Goal: Task Accomplishment & Management: Use online tool/utility

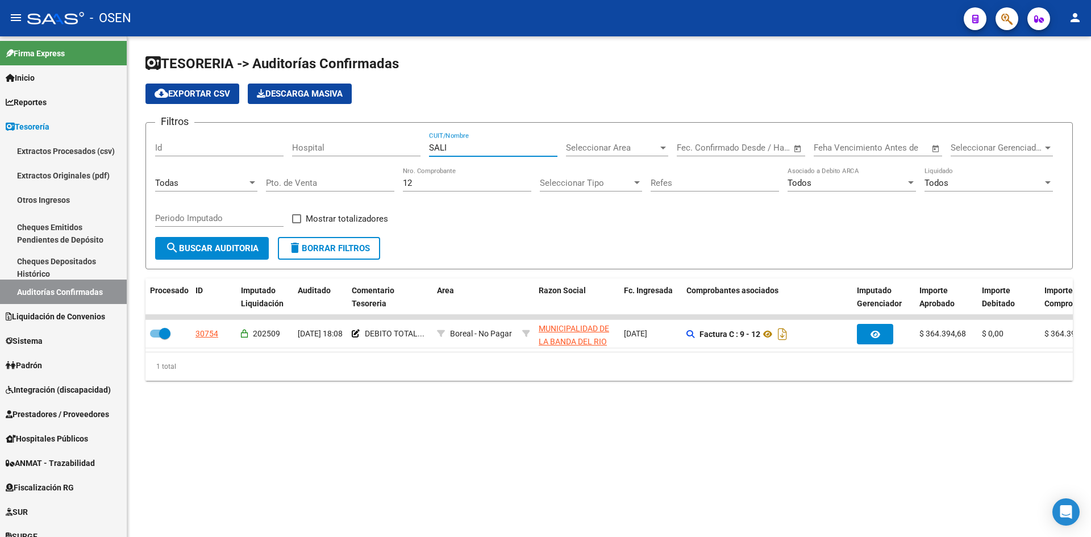
drag, startPoint x: 494, startPoint y: 148, endPoint x: 335, endPoint y: 161, distance: 159.7
click at [348, 159] on div "Filtros Id Hospital SALI CUIT/Nombre Seleccionar Area Seleccionar Area Fecha in…" at bounding box center [609, 184] width 908 height 105
drag, startPoint x: 457, startPoint y: 180, endPoint x: 308, endPoint y: 158, distance: 150.4
click at [348, 179] on div "Filtros Id Hospital CUIT/Nombre Seleccionar Area Seleccionar Area Fecha inicio …" at bounding box center [609, 184] width 908 height 105
click at [645, 148] on span "Seleccionar Area" at bounding box center [612, 148] width 92 height 10
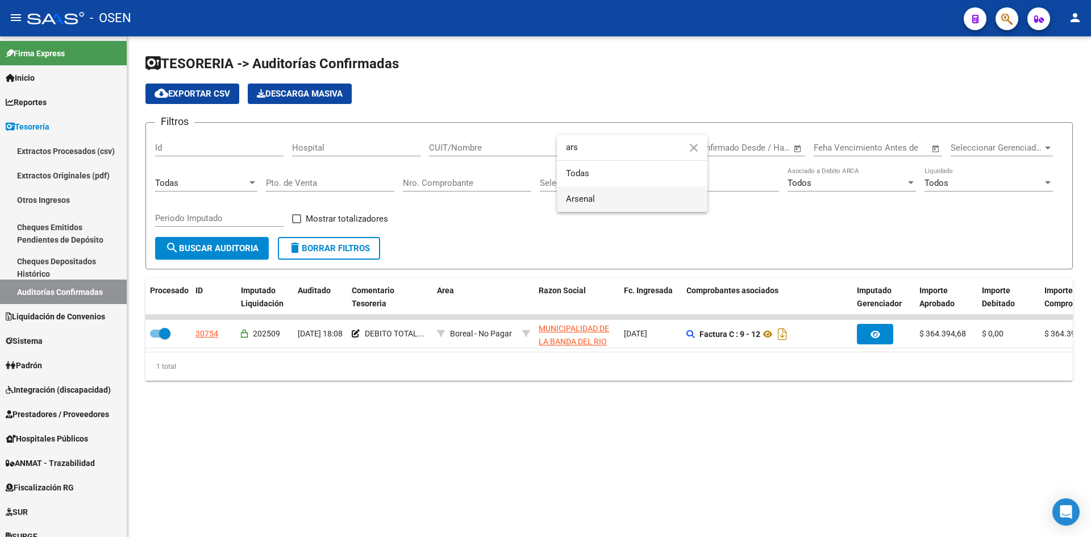
type input "ars"
drag, startPoint x: 606, startPoint y: 190, endPoint x: 454, endPoint y: 222, distance: 155.7
click at [604, 190] on span "Arsenal" at bounding box center [632, 199] width 132 height 26
click at [239, 251] on span "search Buscar Auditoria" at bounding box center [211, 248] width 93 height 10
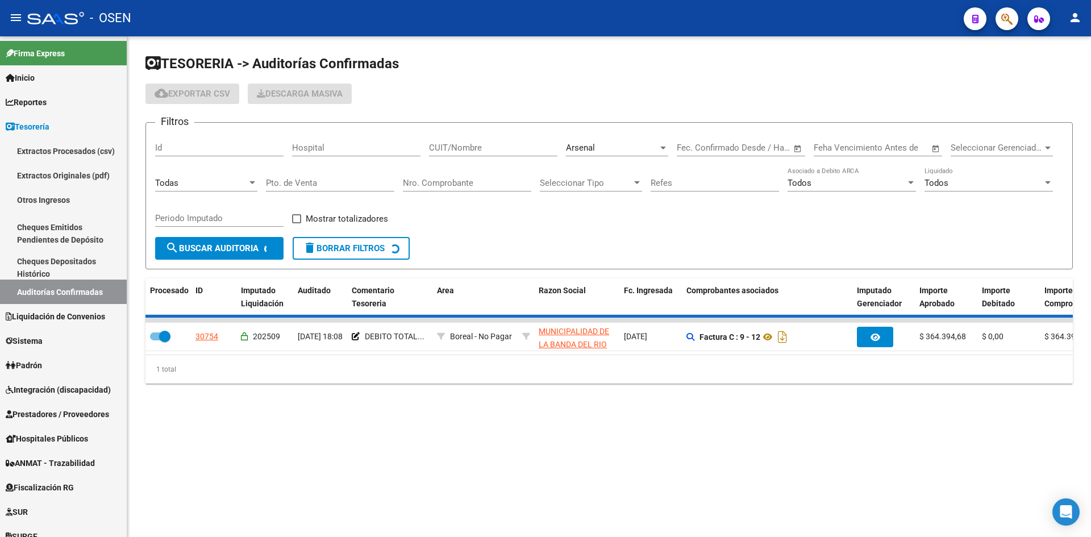
checkbox input "false"
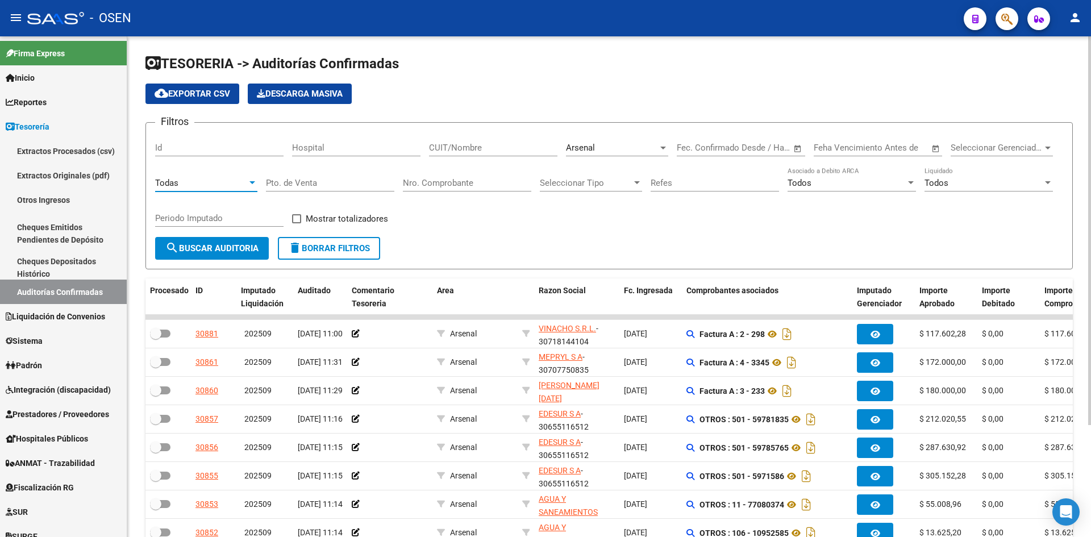
click at [236, 178] on div "Todas" at bounding box center [201, 183] width 92 height 10
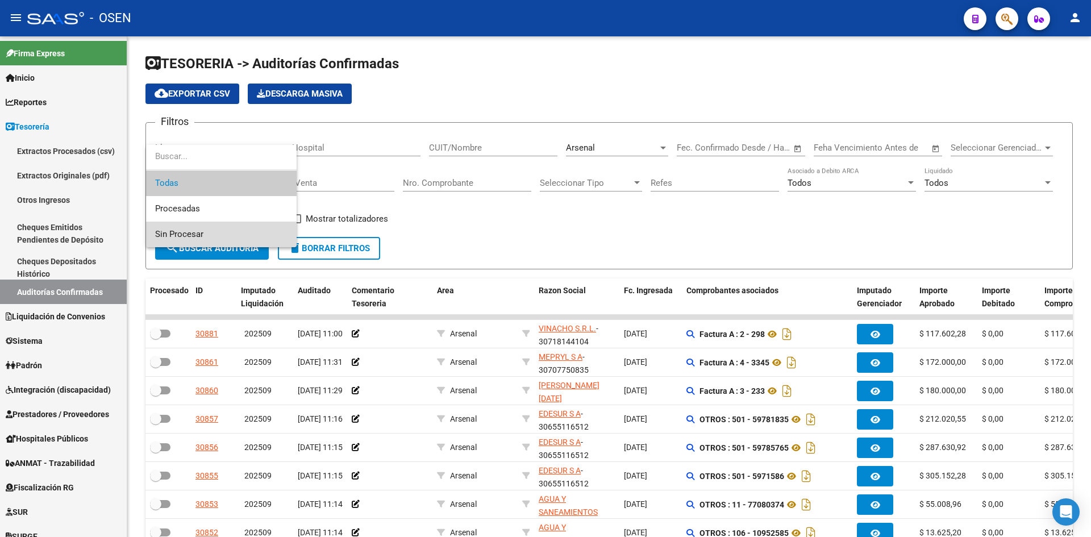
click at [238, 230] on span "Sin Procesar" at bounding box center [221, 235] width 132 height 26
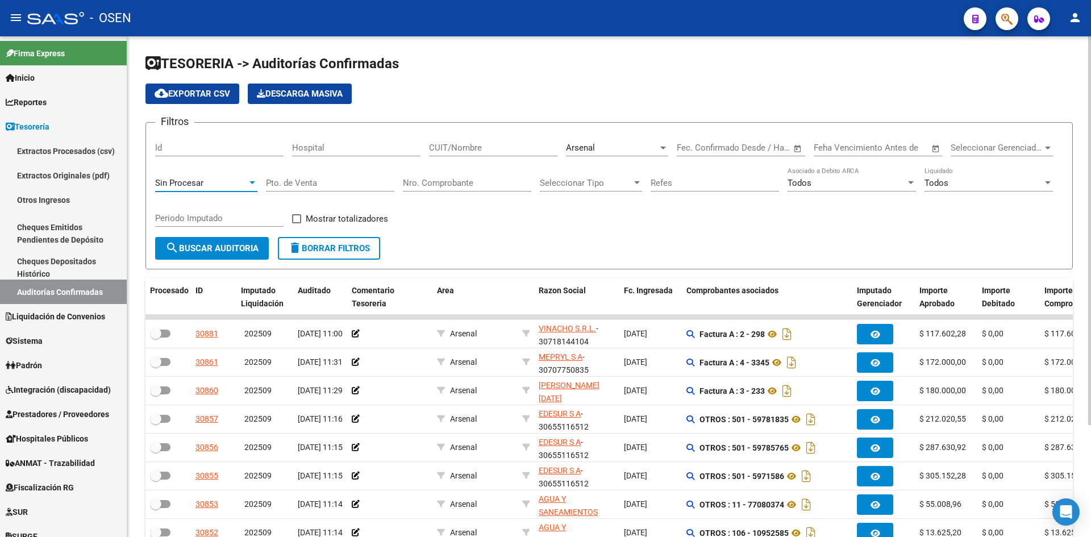
click at [236, 248] on span "search Buscar Auditoria" at bounding box center [211, 248] width 93 height 10
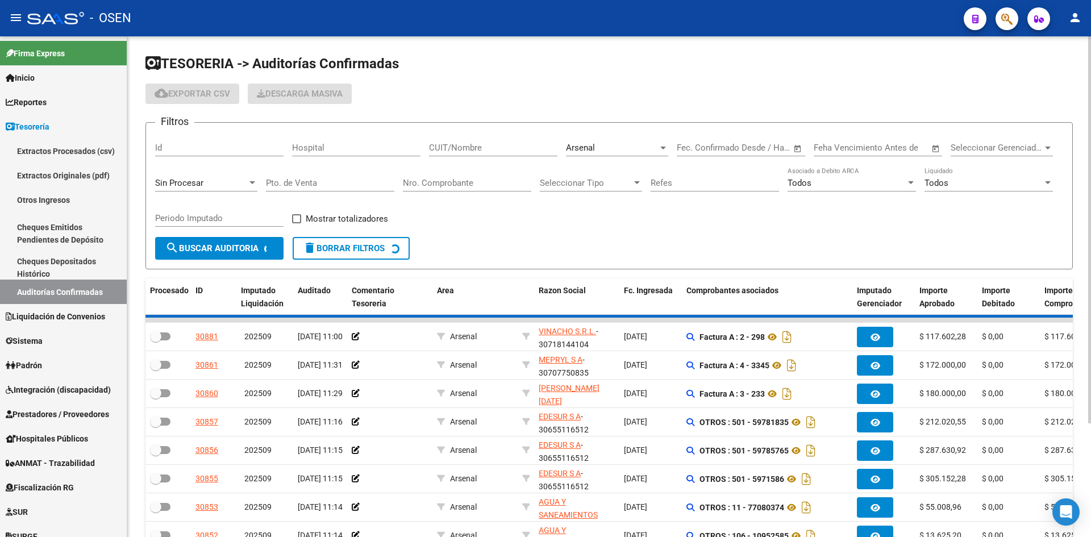
checkbox input "false"
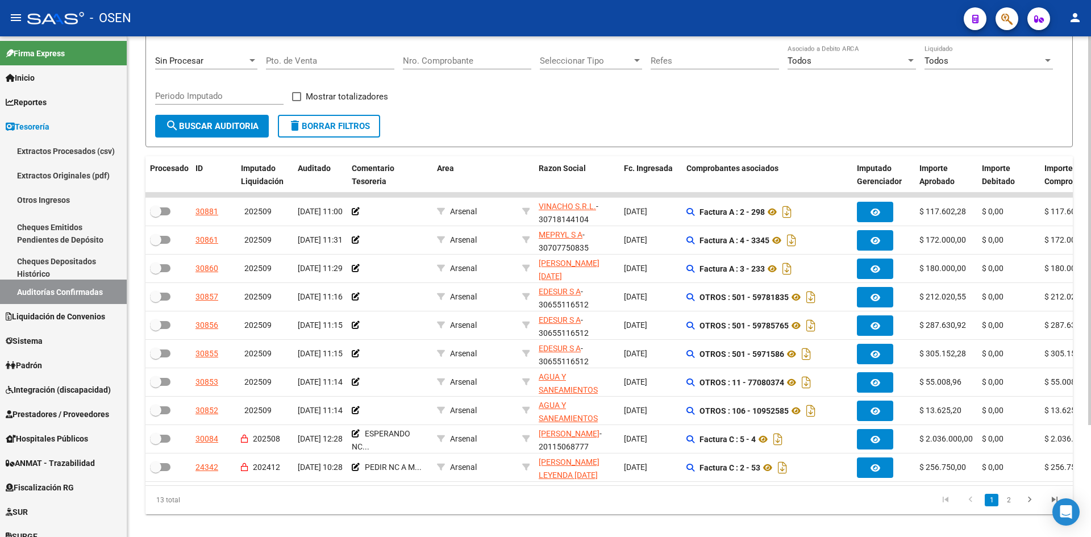
scroll to position [144, 0]
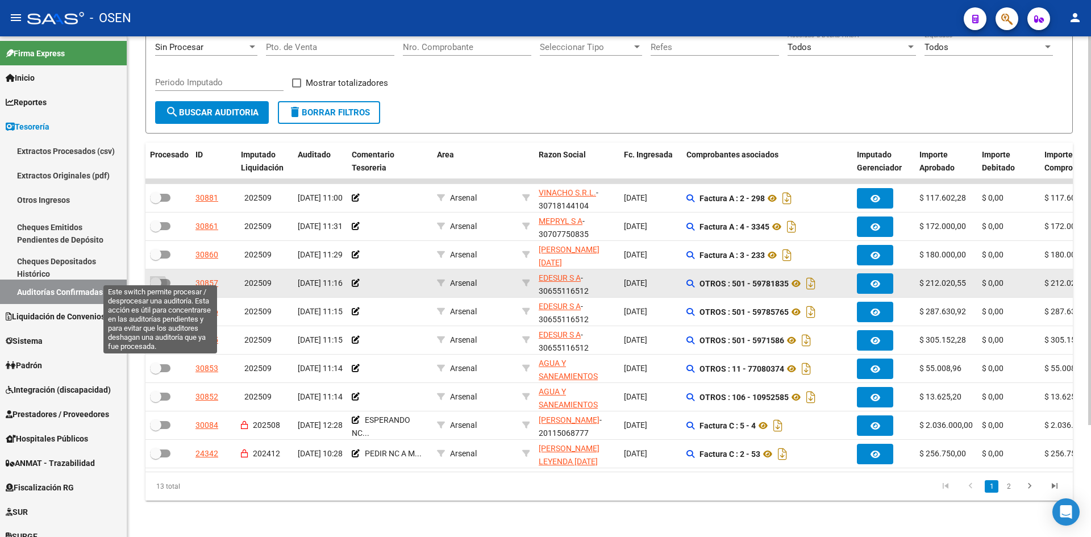
click at [160, 277] on span at bounding box center [155, 282] width 11 height 11
click at [156, 287] on input "checkbox" at bounding box center [155, 287] width 1 height 1
checkbox input "true"
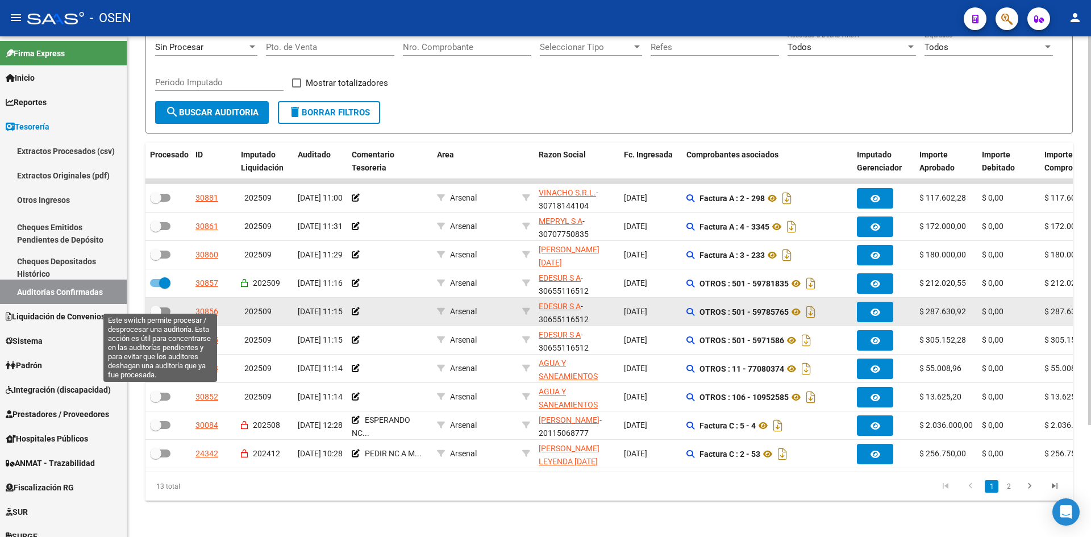
click at [153, 306] on span at bounding box center [155, 311] width 11 height 11
click at [155, 315] on input "checkbox" at bounding box center [155, 315] width 1 height 1
checkbox input "true"
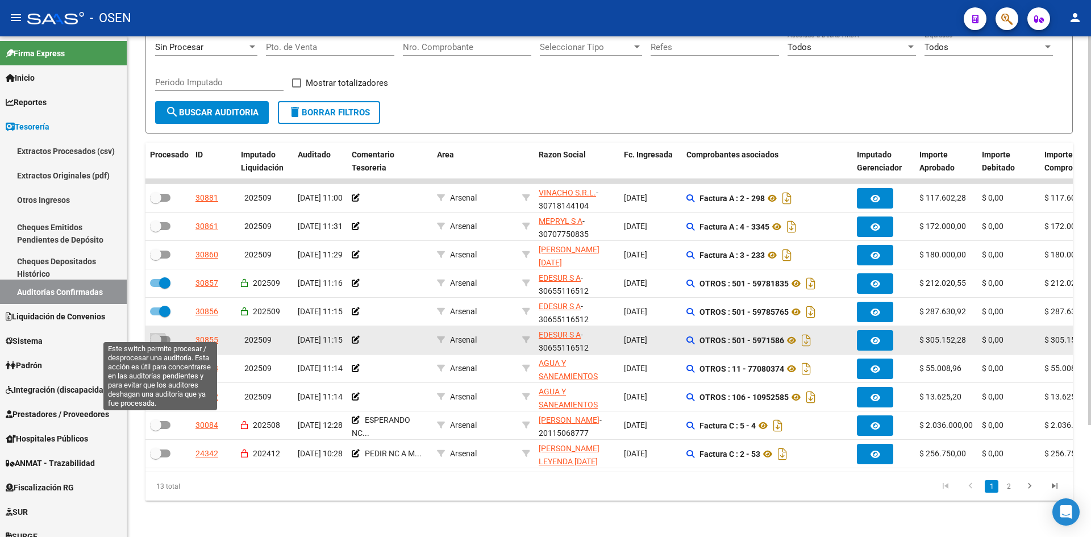
click at [161, 336] on span at bounding box center [160, 340] width 20 height 8
click at [156, 344] on input "checkbox" at bounding box center [155, 344] width 1 height 1
checkbox input "true"
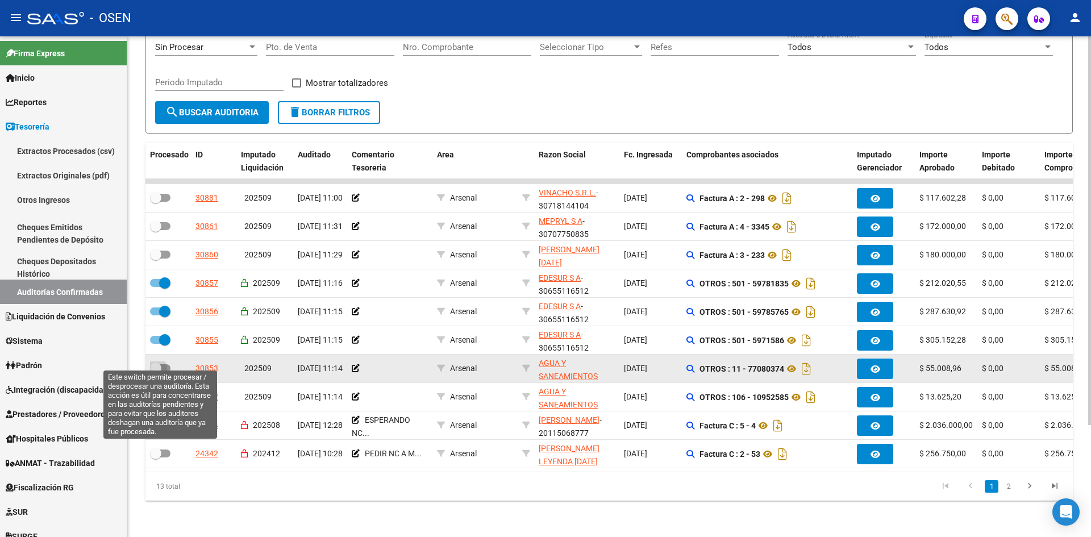
click at [157, 362] on span at bounding box center [155, 367] width 11 height 11
click at [156, 372] on input "checkbox" at bounding box center [155, 372] width 1 height 1
checkbox input "true"
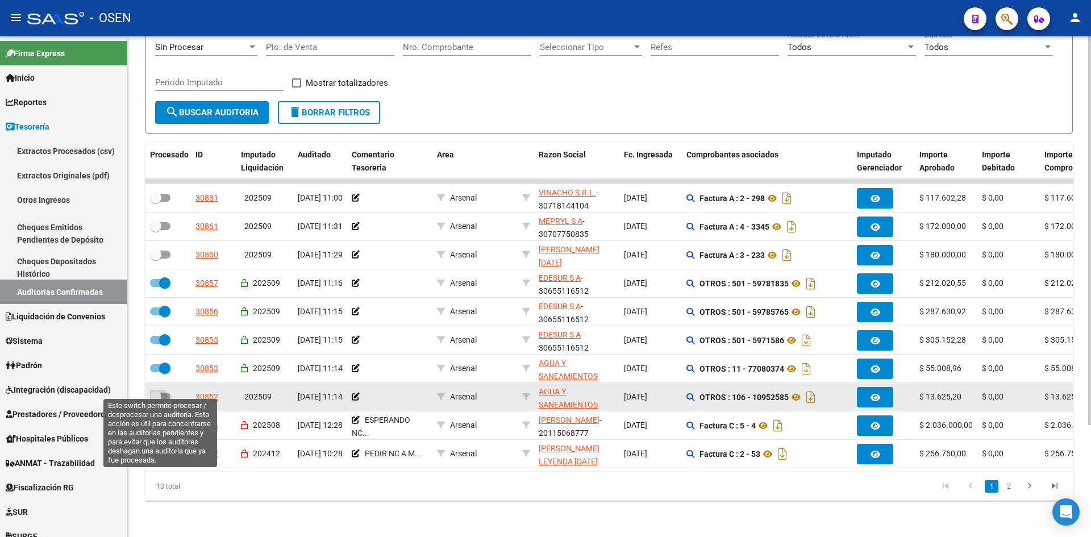
click at [158, 391] on span at bounding box center [155, 396] width 11 height 11
click at [156, 401] on input "checkbox" at bounding box center [155, 401] width 1 height 1
checkbox input "true"
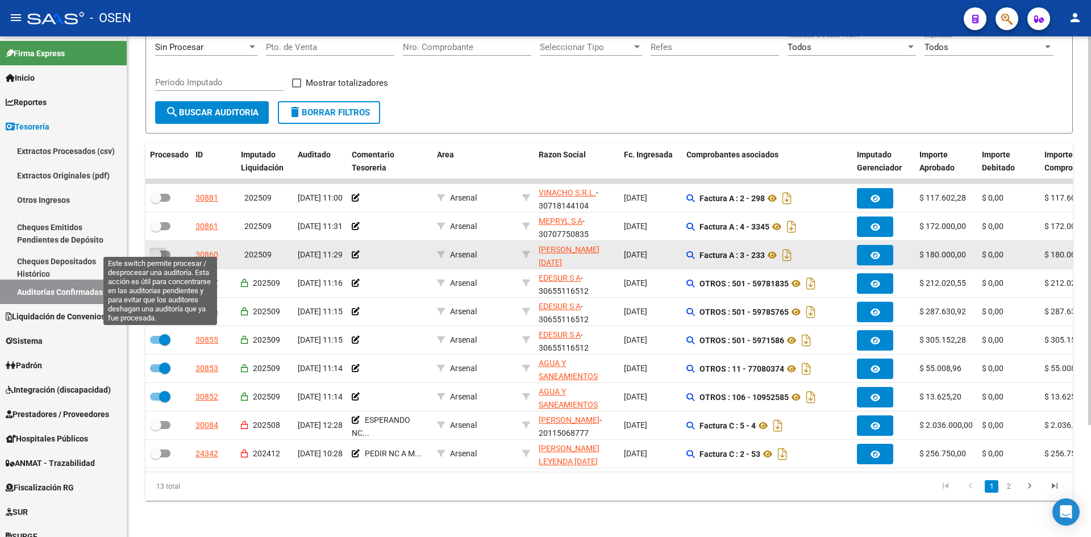
click at [161, 251] on span at bounding box center [160, 255] width 20 height 8
click at [156, 258] on input "checkbox" at bounding box center [155, 258] width 1 height 1
checkbox input "true"
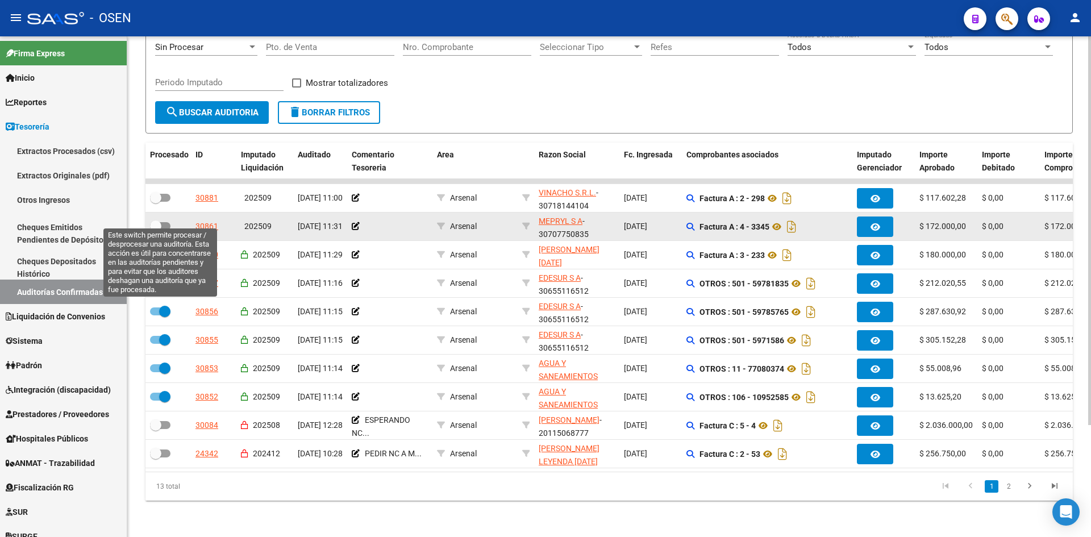
click at [153, 220] on span at bounding box center [155, 225] width 11 height 11
click at [155, 230] on input "checkbox" at bounding box center [155, 230] width 1 height 1
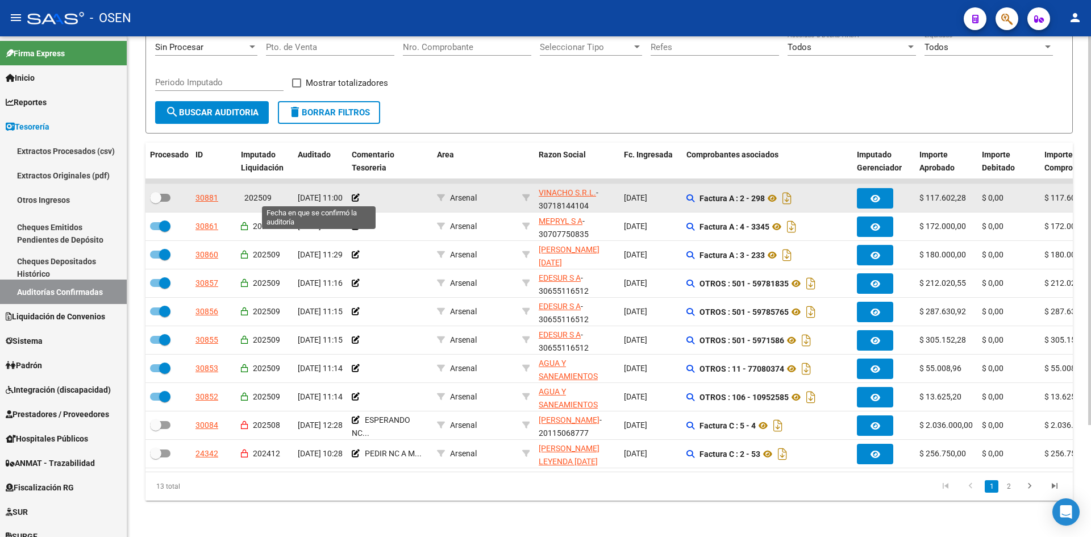
scroll to position [0, 0]
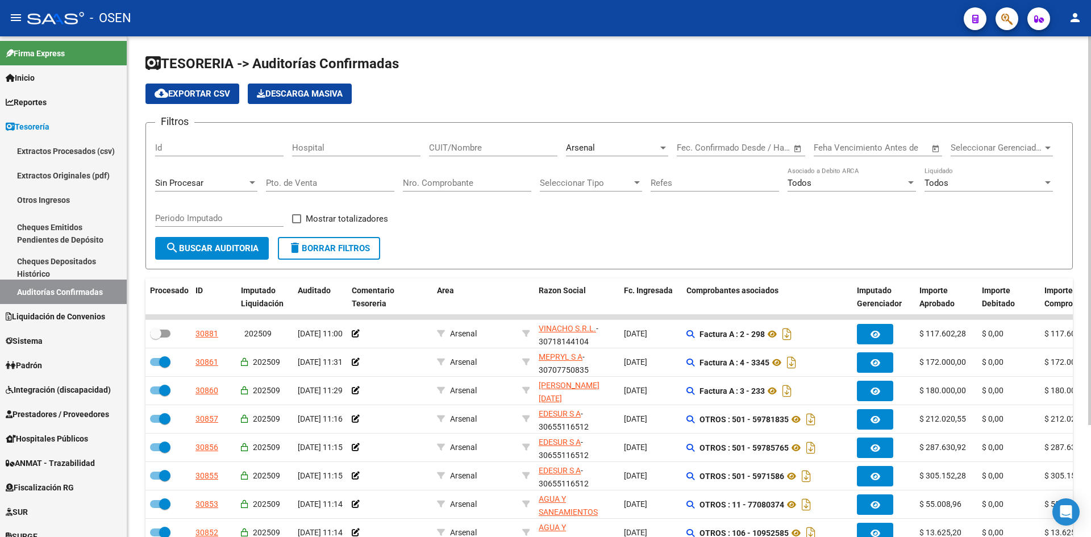
click at [546, 138] on div "CUIT/Nombre" at bounding box center [493, 144] width 128 height 24
click at [583, 140] on div "Arsenal Seleccionar Area" at bounding box center [617, 144] width 102 height 24
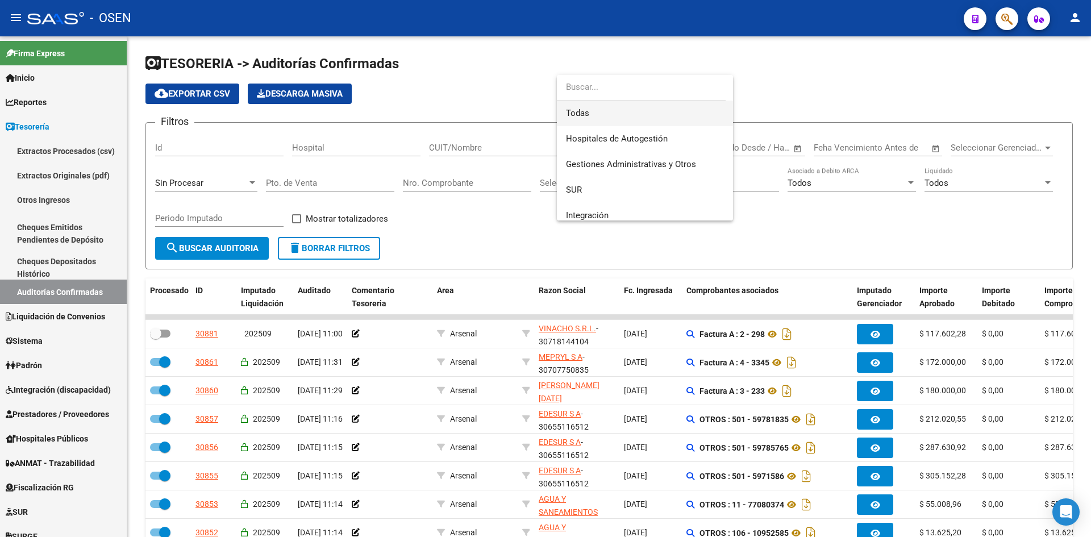
click at [595, 107] on span "Todas" at bounding box center [645, 114] width 158 height 26
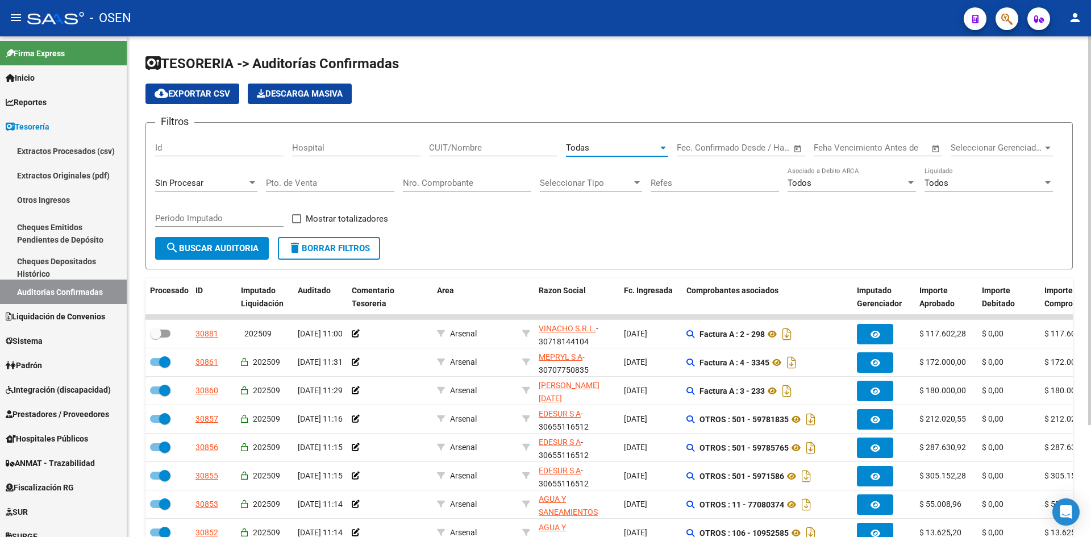
click at [223, 250] on span "search Buscar Auditoria" at bounding box center [211, 248] width 93 height 10
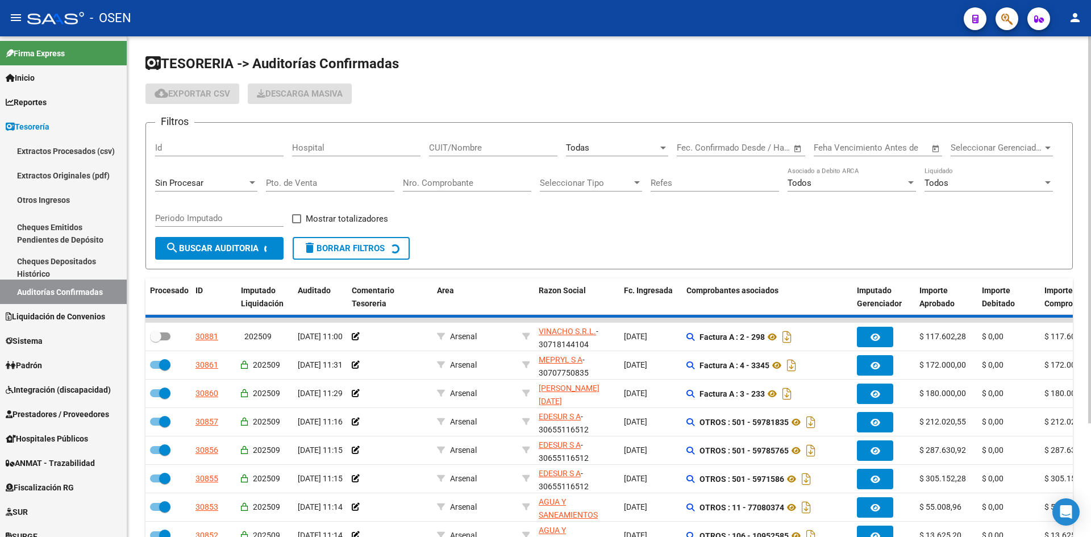
checkbox input "false"
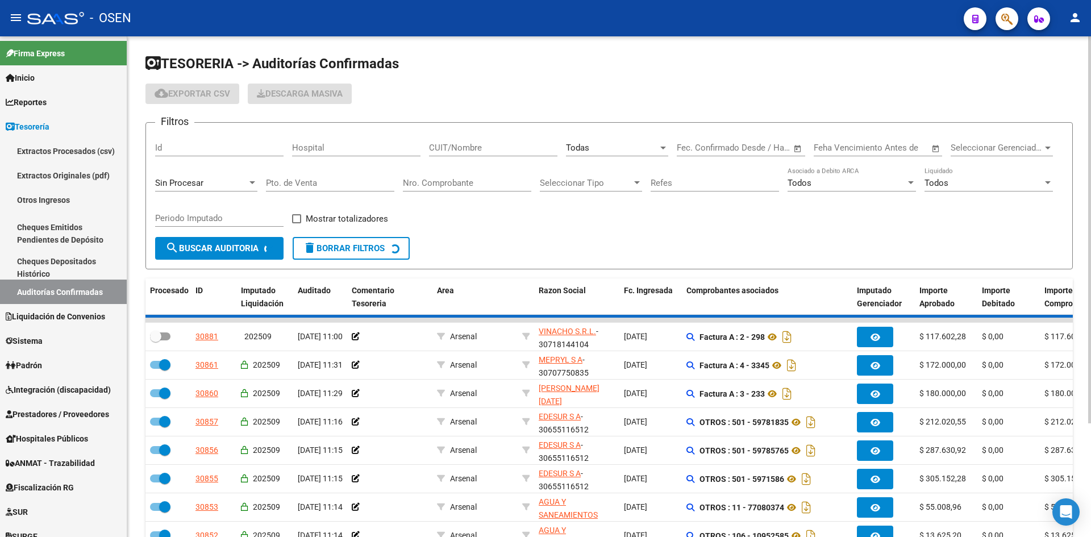
checkbox input "false"
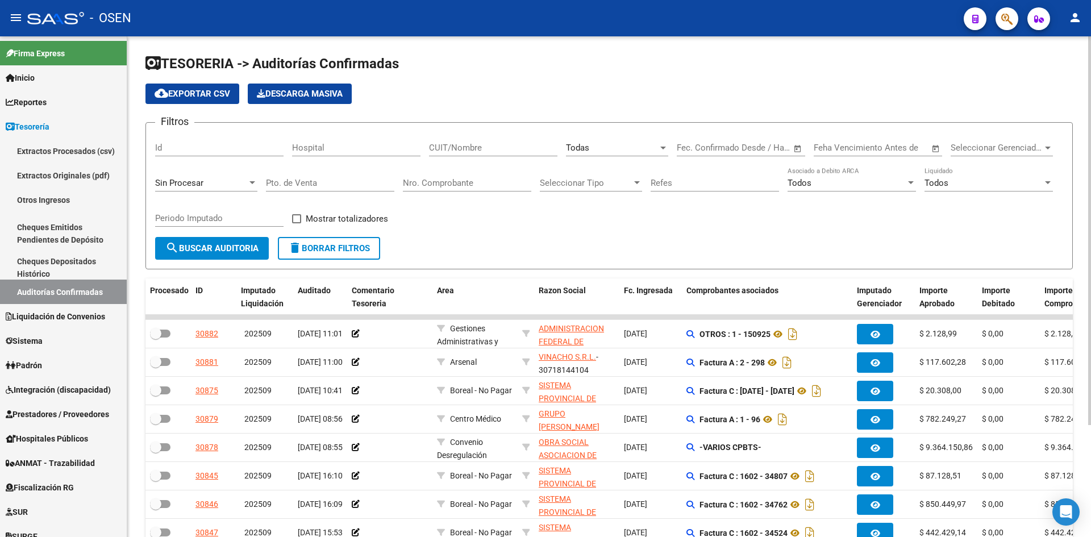
click at [477, 180] on input "Nro. Comprobante" at bounding box center [467, 183] width 128 height 10
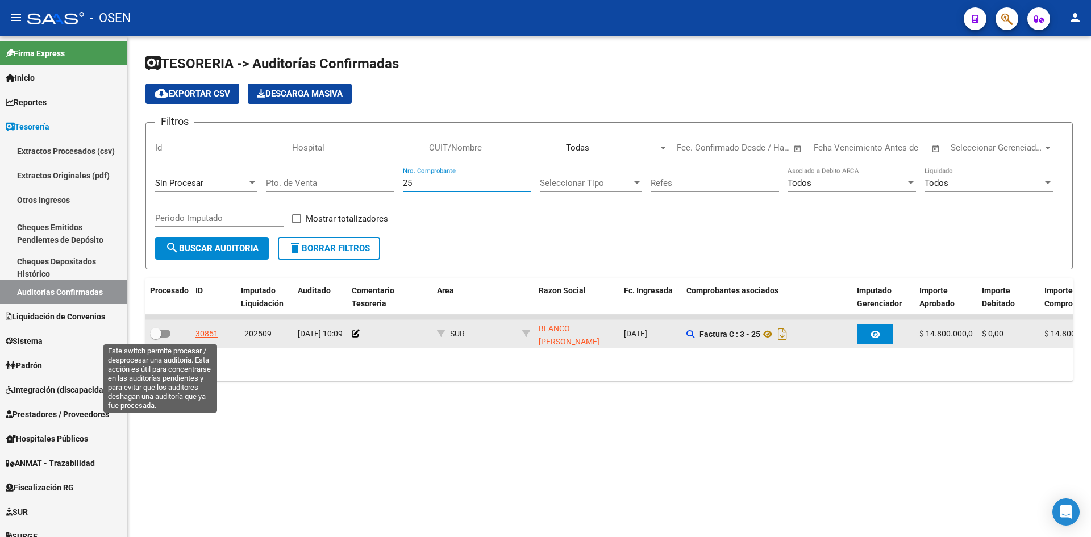
type input "25"
click at [158, 336] on span at bounding box center [155, 333] width 11 height 11
click at [156, 337] on input "checkbox" at bounding box center [155, 337] width 1 height 1
checkbox input "true"
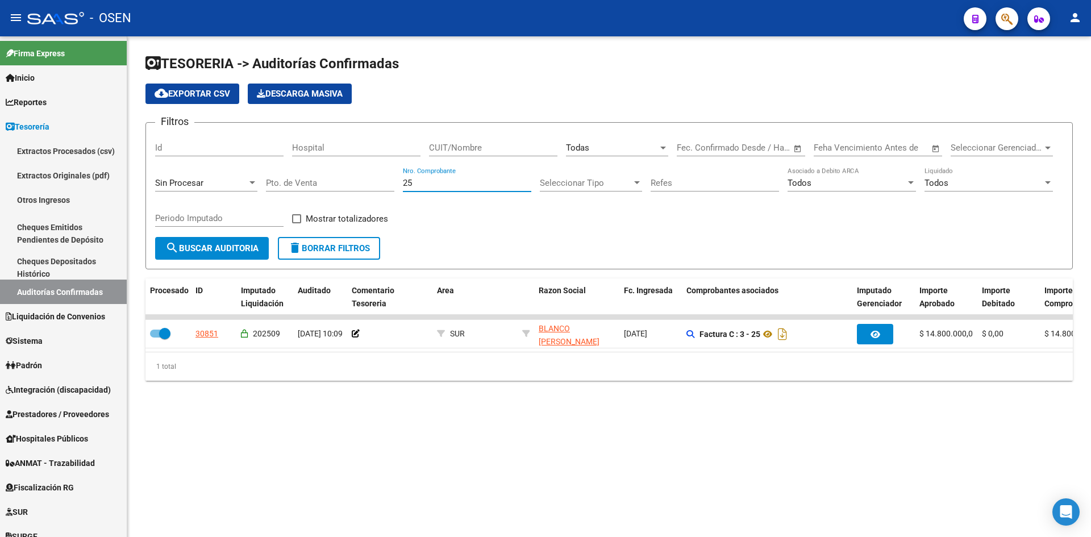
drag, startPoint x: 402, startPoint y: 189, endPoint x: 343, endPoint y: 190, distance: 59.7
click at [352, 189] on div "Filtros Id Hospital CUIT/Nombre Todas Seleccionar Area Fecha inicio – Fecha fin…" at bounding box center [609, 184] width 908 height 105
type input "79270"
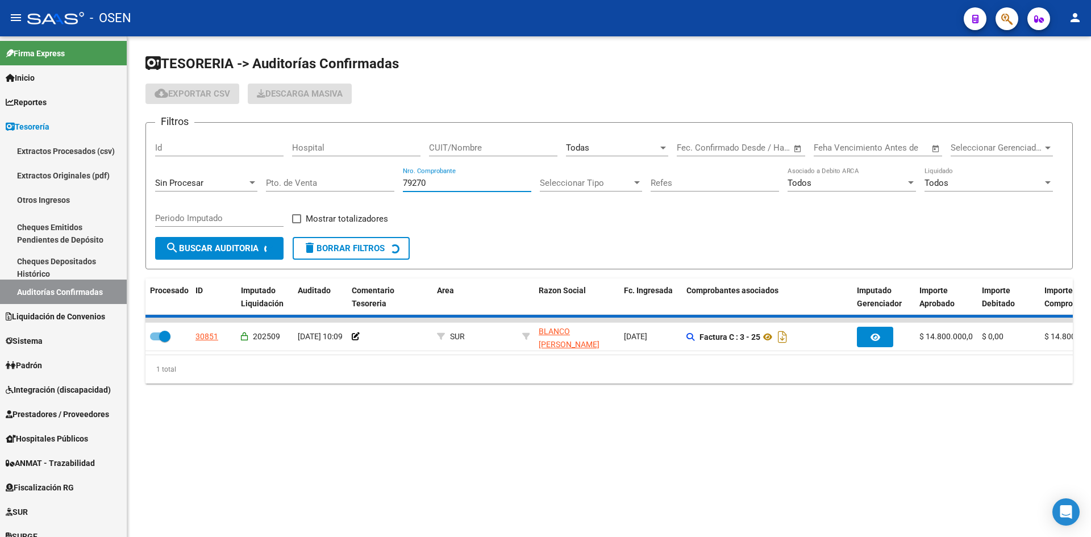
checkbox input "false"
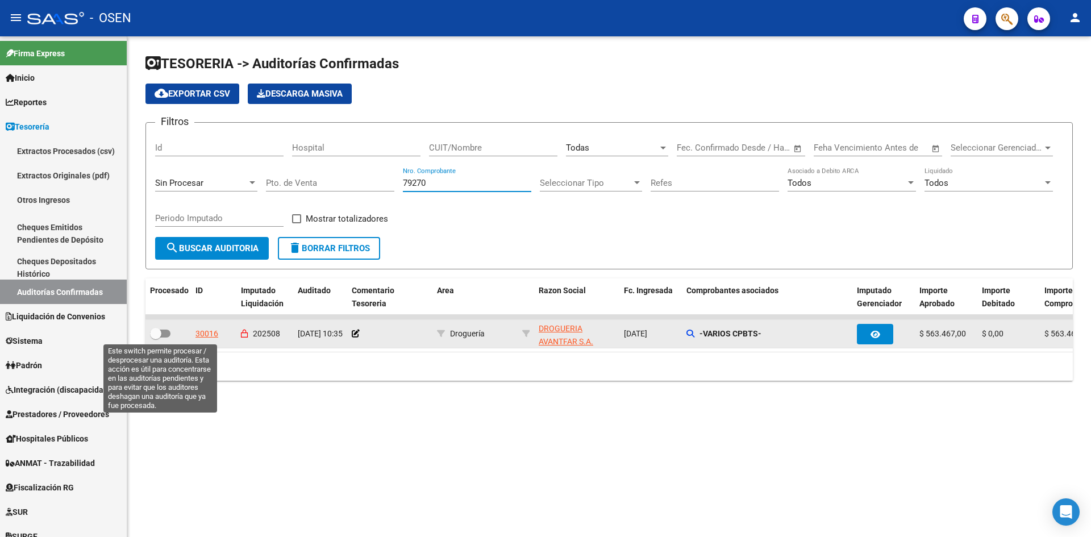
type input "79270"
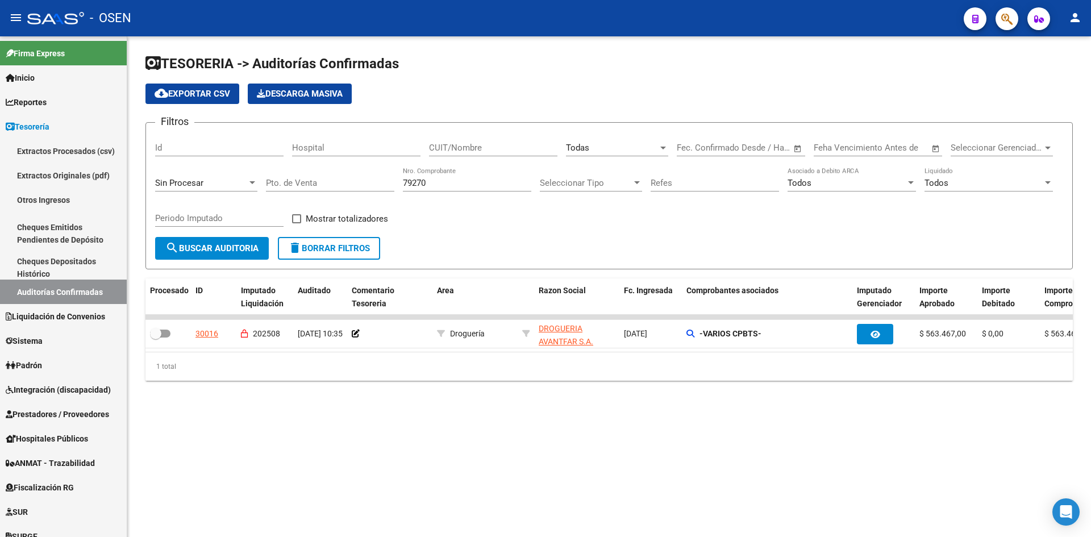
drag, startPoint x: 159, startPoint y: 334, endPoint x: 464, endPoint y: 350, distance: 305.5
click at [464, 350] on datatable-selection "30016 202508 [DATE] 10:35 Droguería DROGUERIA AVANTFAR S.A. - 30708335416 [DATE…" at bounding box center [608, 345] width 927 height 10
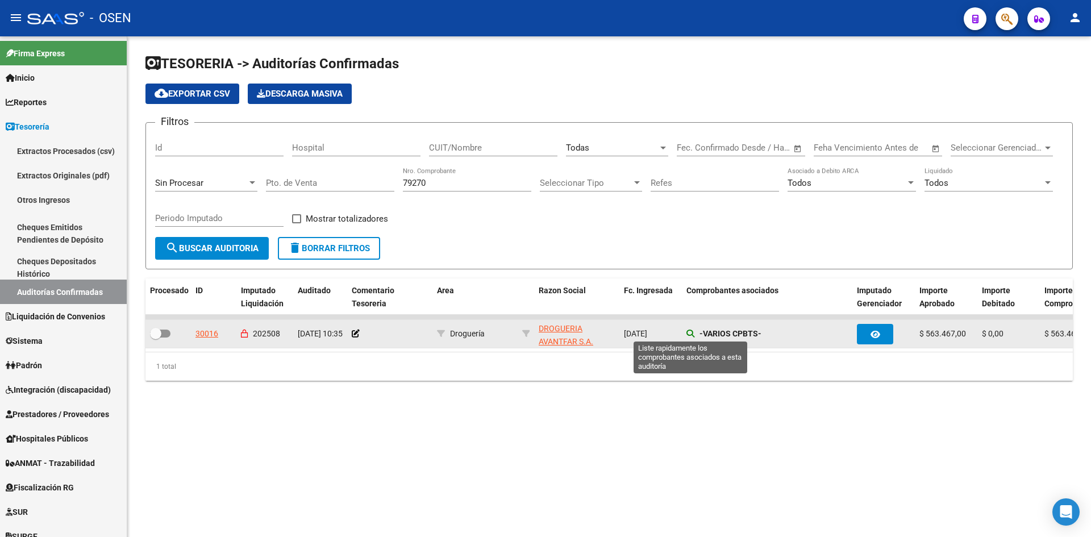
click at [688, 330] on icon at bounding box center [690, 334] width 8 height 8
click at [687, 332] on icon at bounding box center [690, 334] width 8 height 8
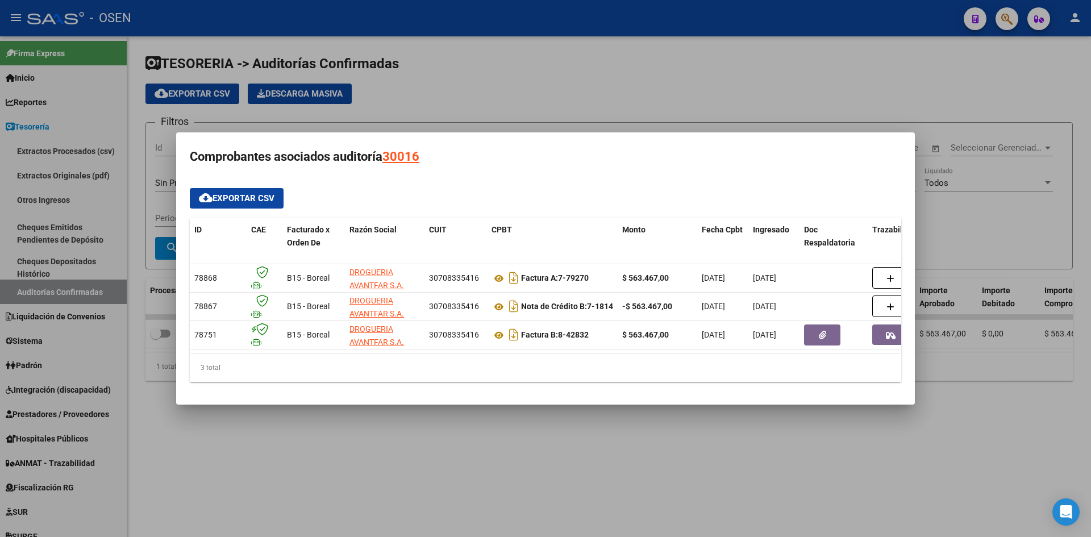
click at [533, 388] on mat-dialog-content "cloud_download Exportar CSV ID CAE Facturado x Orden De Razón Social CUIT CPBT …" at bounding box center [545, 285] width 739 height 212
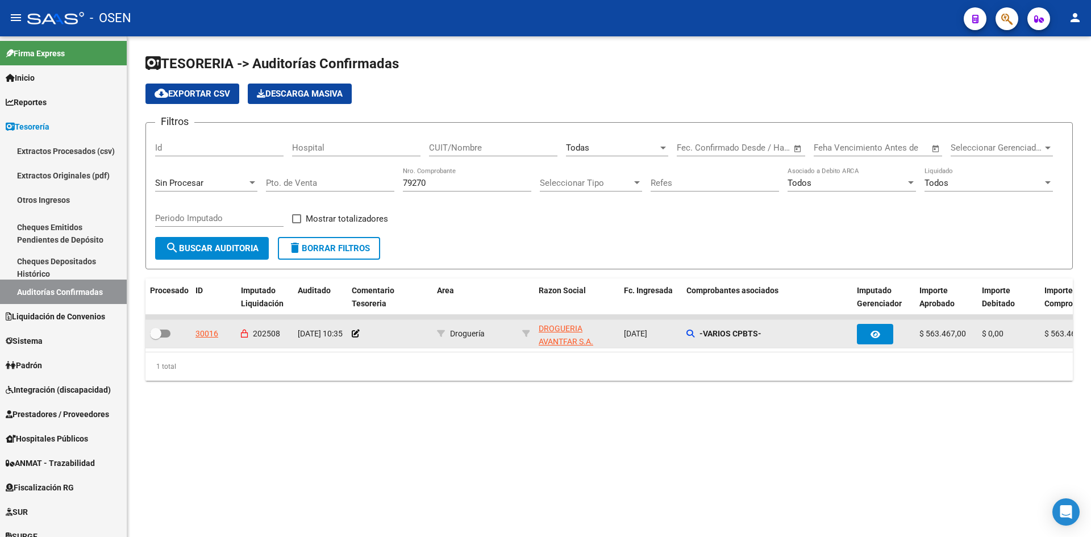
click at [156, 340] on div at bounding box center [168, 334] width 36 height 15
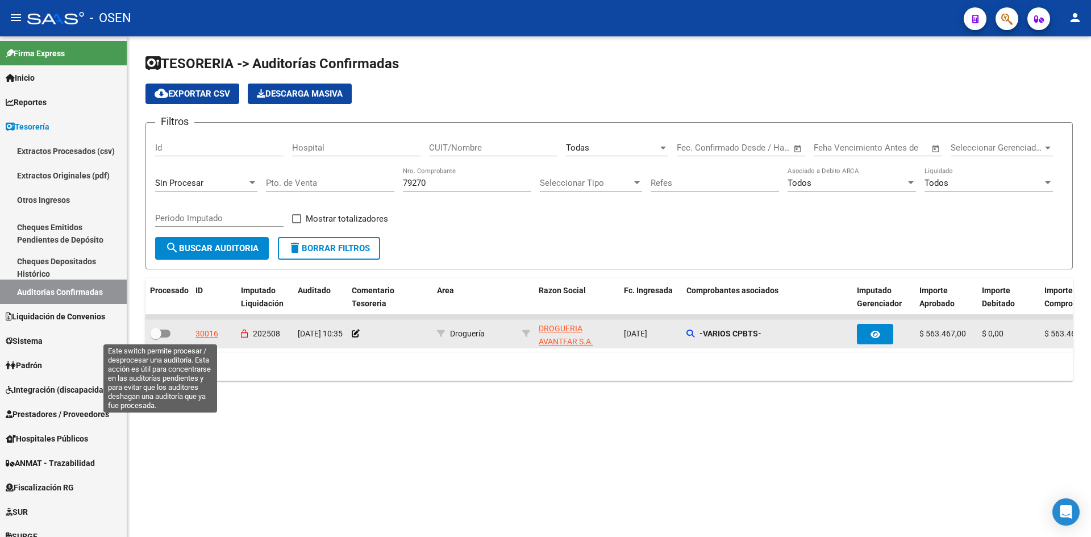
click at [157, 336] on span at bounding box center [155, 333] width 11 height 11
click at [156, 337] on input "checkbox" at bounding box center [155, 337] width 1 height 1
checkbox input "true"
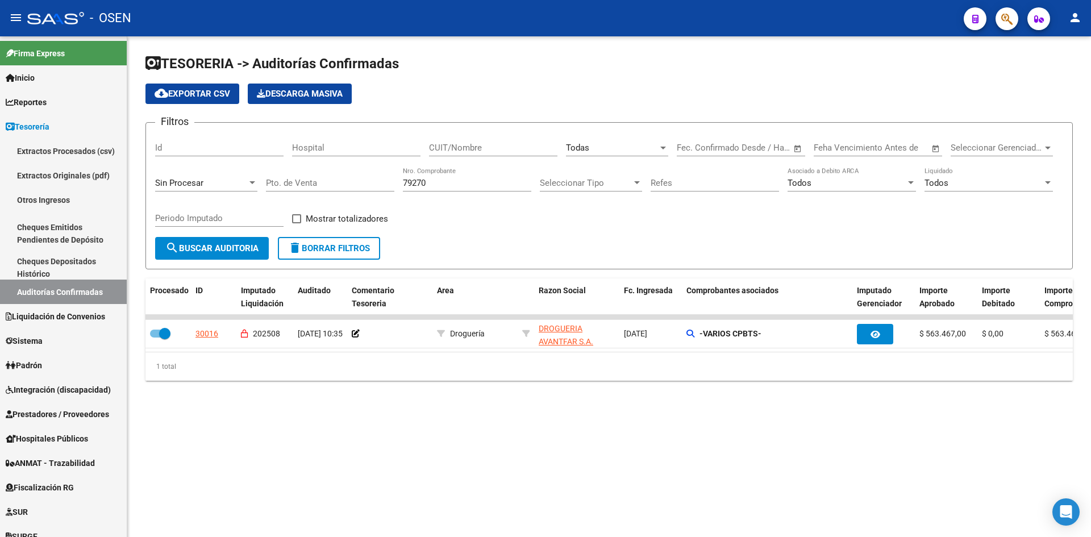
click at [464, 188] on div "79270 Nro. Comprobante" at bounding box center [467, 179] width 128 height 24
type input "79269"
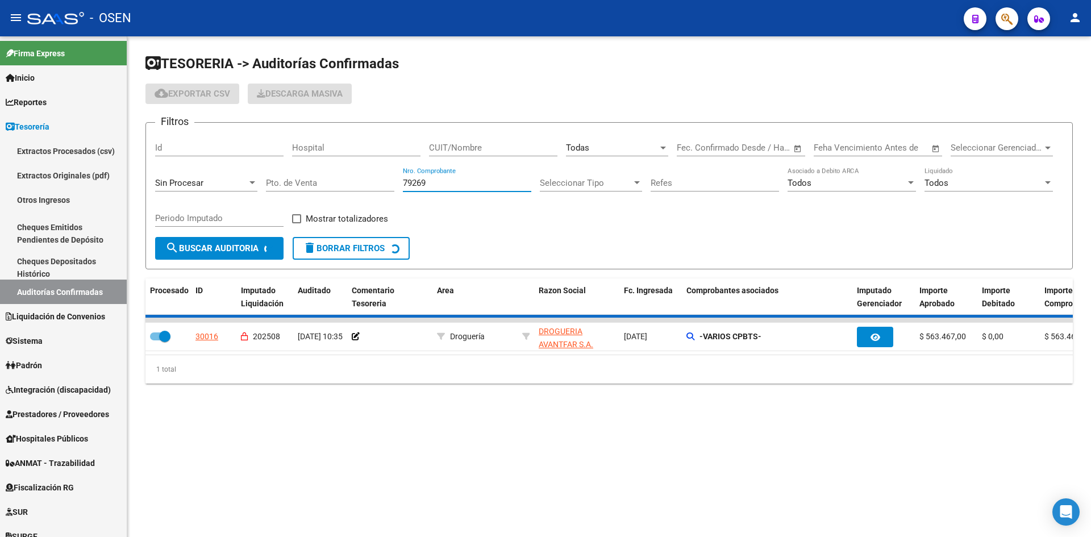
checkbox input "false"
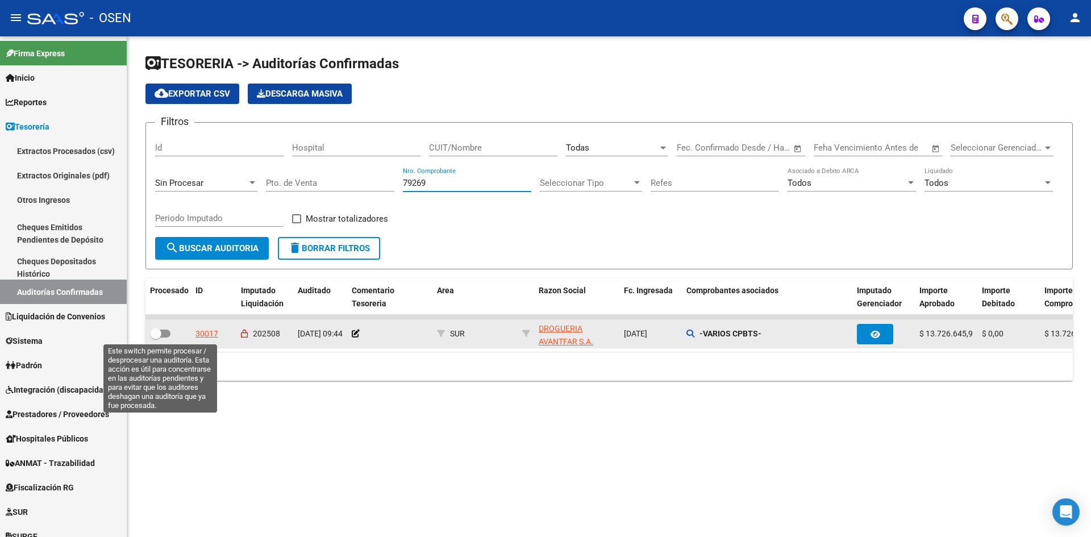
type input "79269"
click at [162, 333] on span at bounding box center [160, 334] width 20 height 8
click at [156, 337] on input "checkbox" at bounding box center [155, 337] width 1 height 1
checkbox input "true"
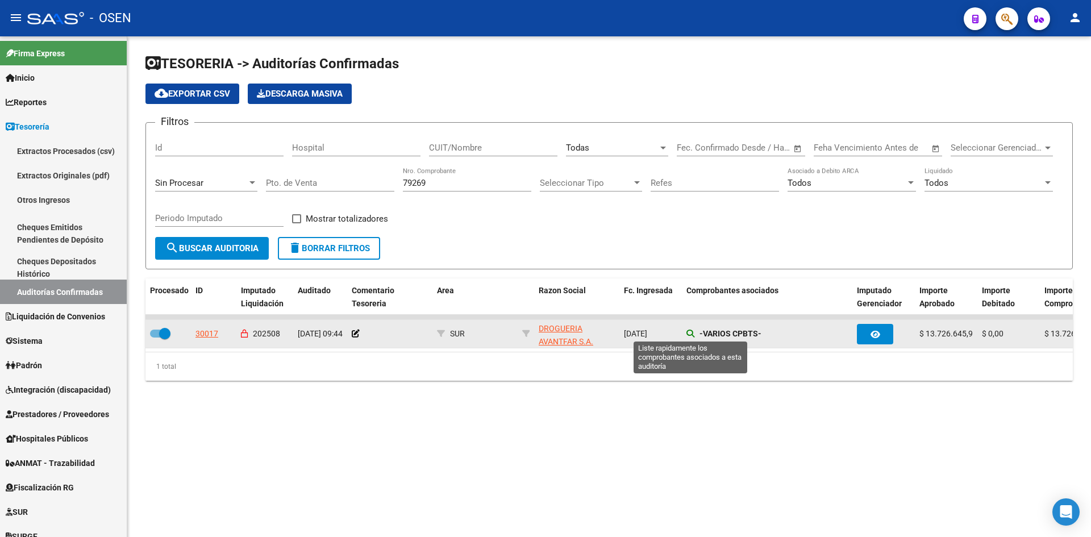
click at [691, 334] on icon at bounding box center [690, 334] width 8 height 8
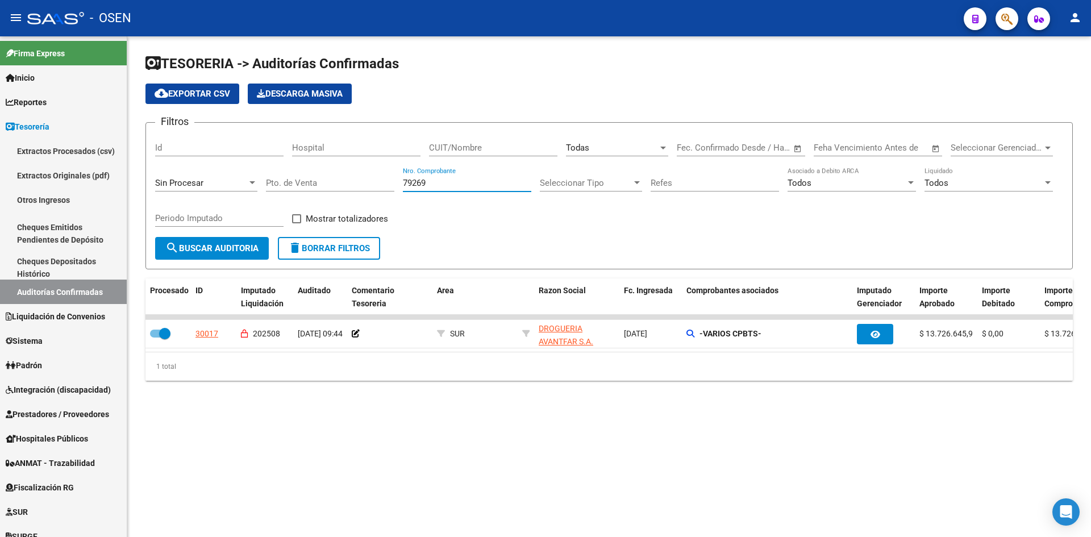
drag, startPoint x: 457, startPoint y: 182, endPoint x: 320, endPoint y: 181, distance: 136.9
click at [358, 183] on div "Filtros Id Hospital CUIT/Nombre Todas Seleccionar Area Fecha inicio – Fecha fin…" at bounding box center [609, 184] width 908 height 105
type input "162"
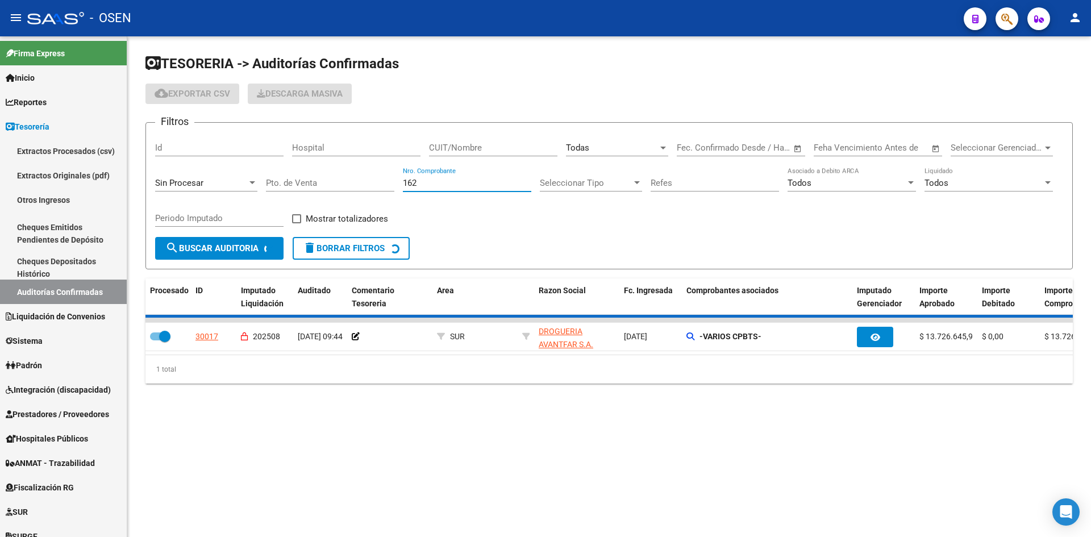
checkbox input "false"
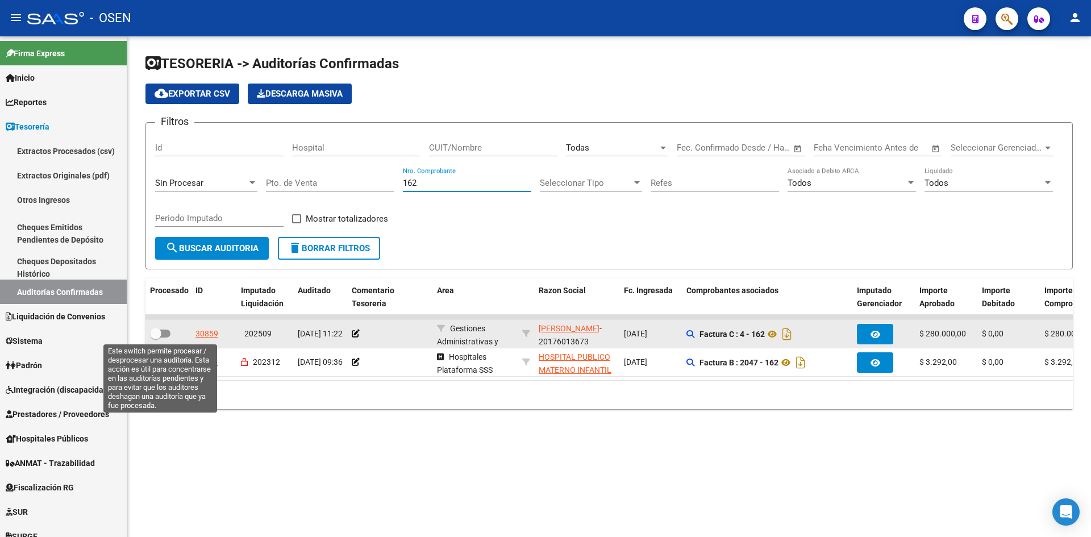
type input "162"
click at [159, 329] on span at bounding box center [155, 333] width 11 height 11
click at [156, 337] on input "checkbox" at bounding box center [155, 337] width 1 height 1
checkbox input "true"
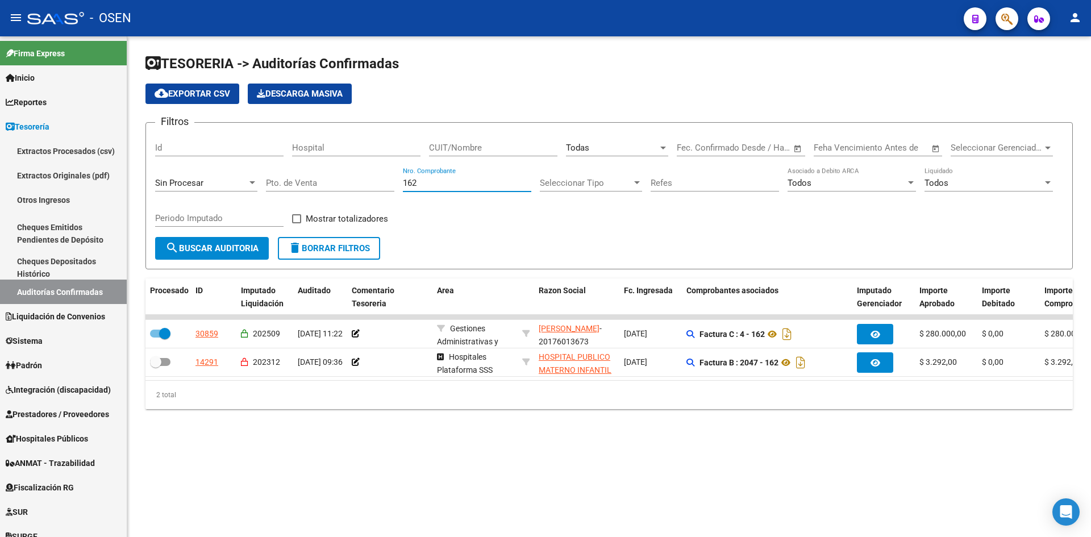
drag, startPoint x: 435, startPoint y: 184, endPoint x: 368, endPoint y: 184, distance: 67.0
click at [368, 184] on div "Filtros Id Hospital CUIT/Nombre Todas Seleccionar Area Fecha inicio – Fecha fin…" at bounding box center [609, 184] width 908 height 105
type input "1933"
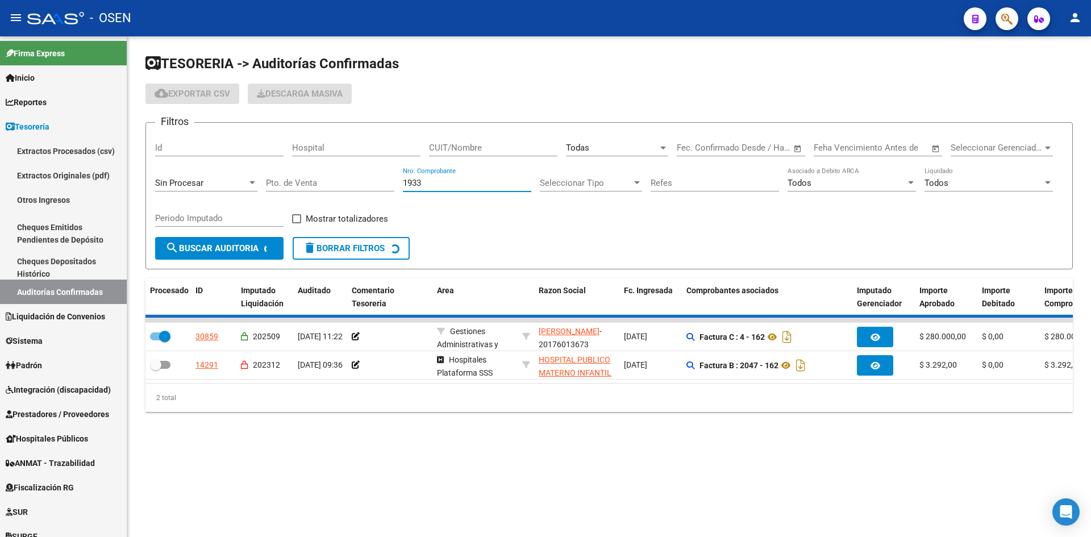
checkbox input "false"
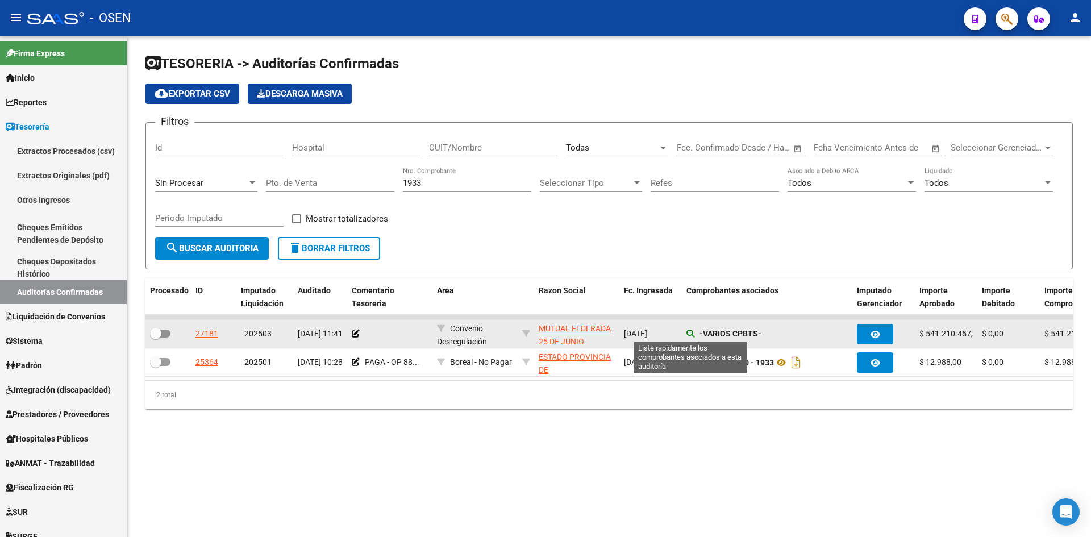
click at [690, 332] on icon at bounding box center [690, 334] width 8 height 8
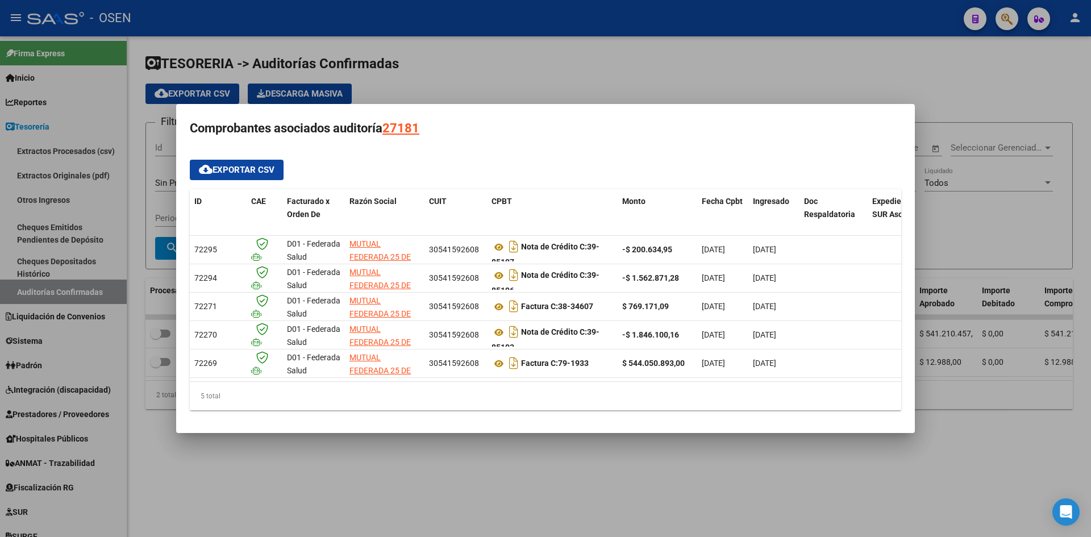
click at [473, 449] on div at bounding box center [545, 268] width 1091 height 537
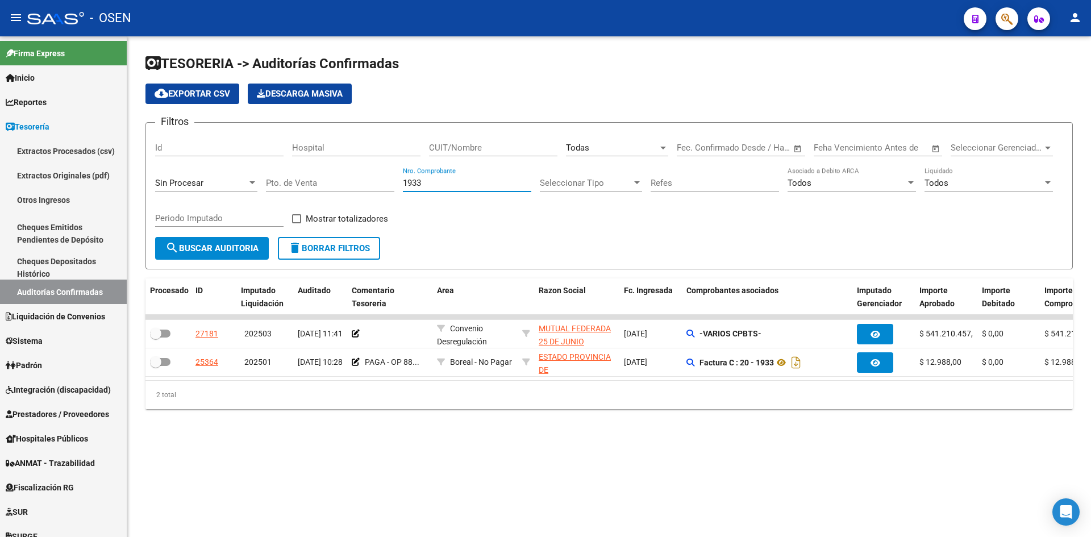
drag, startPoint x: 449, startPoint y: 187, endPoint x: 336, endPoint y: 189, distance: 113.1
click at [338, 189] on div "Filtros Id Hospital CUIT/Nombre Todas Seleccionar Area Fecha inicio – Fecha fin…" at bounding box center [609, 184] width 908 height 105
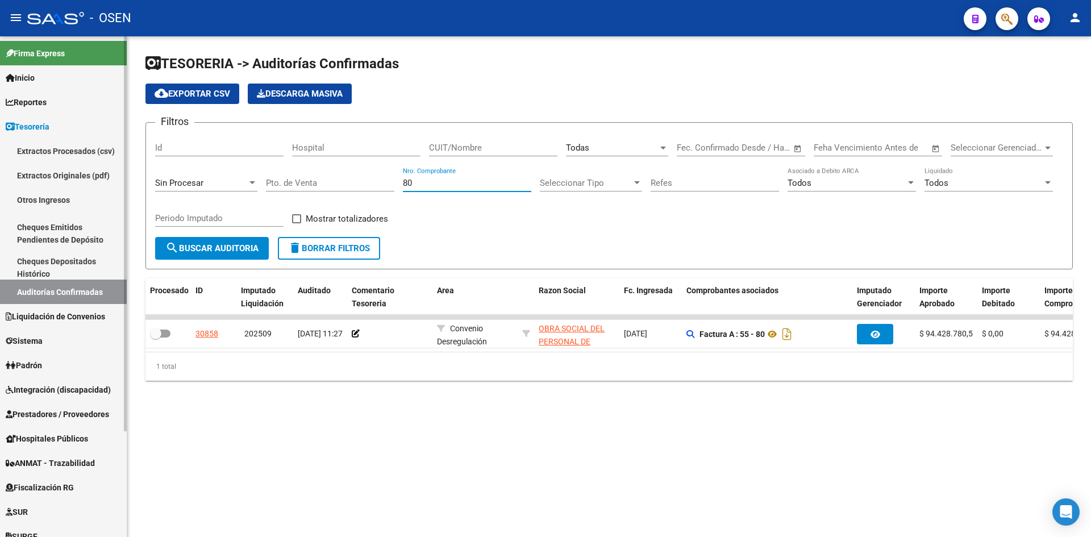
type input "80"
drag, startPoint x: 444, startPoint y: 176, endPoint x: 293, endPoint y: 186, distance: 151.5
click at [293, 186] on div "Filtros Id Hospital CUIT/Nombre Todas Seleccionar Area Fecha inicio – Fecha fin…" at bounding box center [609, 184] width 908 height 105
click at [230, 182] on div "Sin Procesar" at bounding box center [201, 183] width 92 height 10
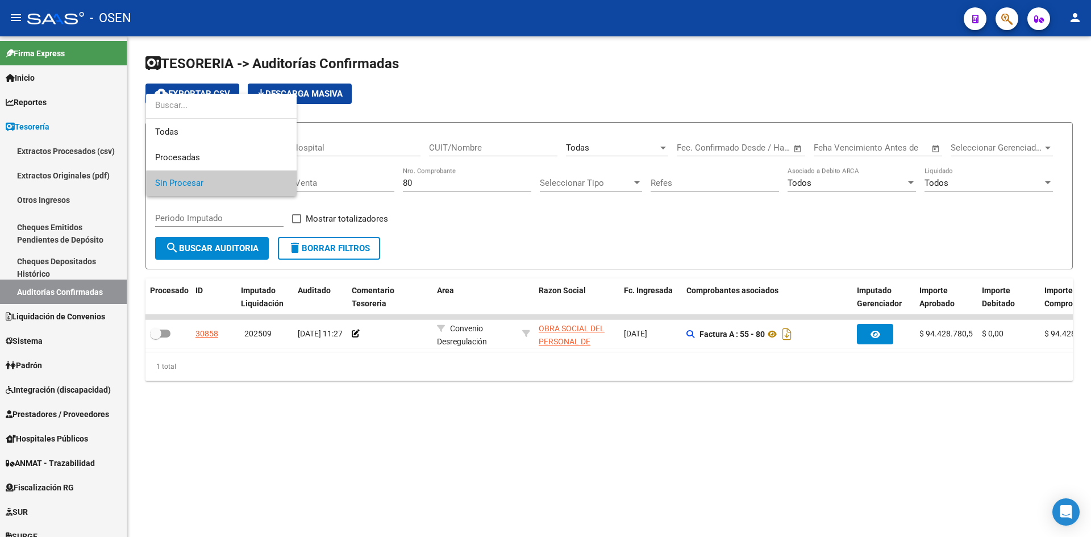
click at [577, 135] on div at bounding box center [545, 268] width 1091 height 537
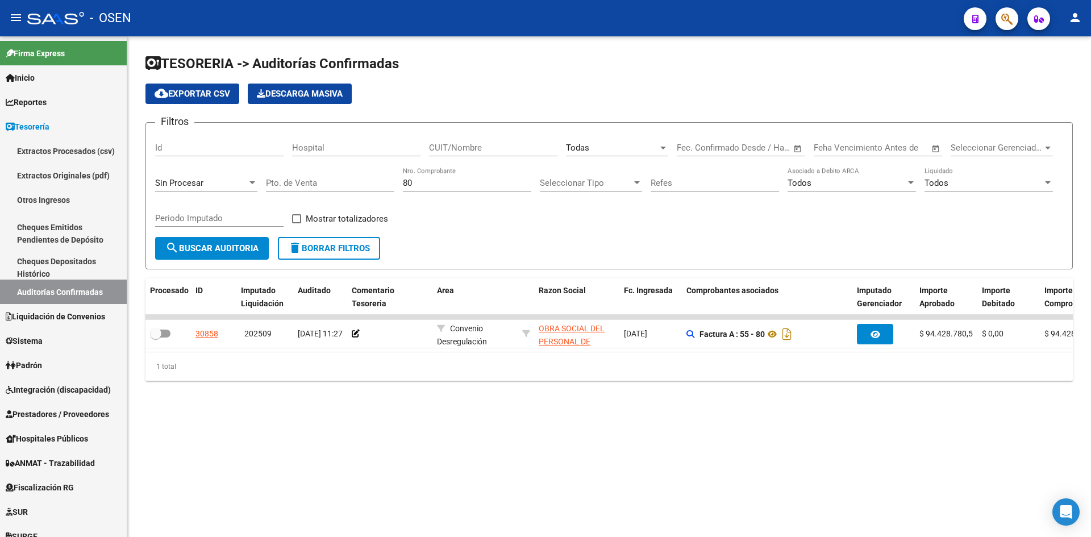
click at [612, 141] on div "Todas Seleccionar Area" at bounding box center [617, 144] width 102 height 24
type input "ce"
click at [600, 168] on span "Centro Médico" at bounding box center [594, 173] width 56 height 10
click at [247, 248] on span "search Buscar Auditoria" at bounding box center [211, 248] width 93 height 10
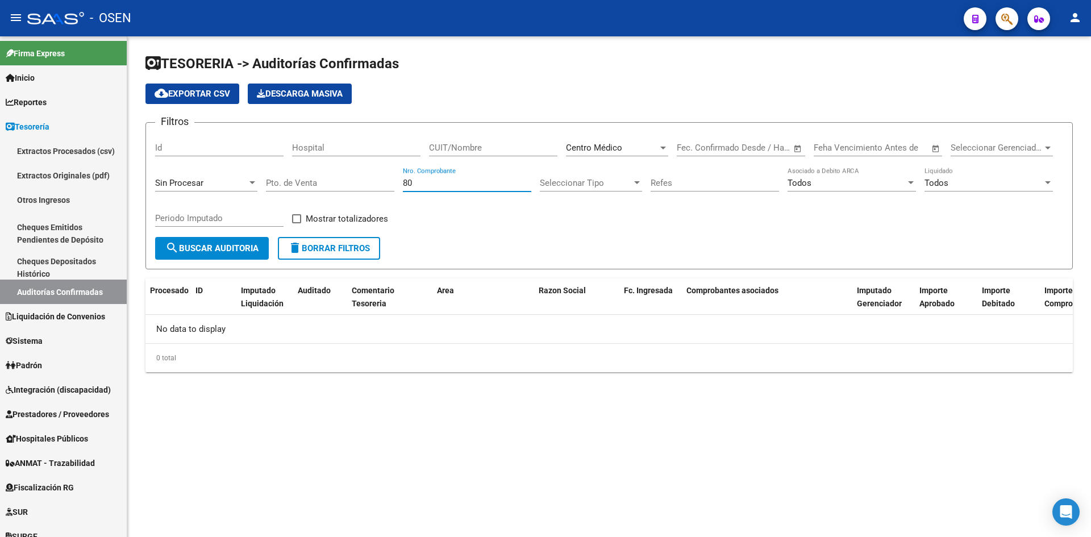
drag, startPoint x: 435, startPoint y: 182, endPoint x: 350, endPoint y: 190, distance: 85.5
click at [350, 190] on div "Filtros Id Hospital CUIT/Nombre Centro Médico Seleccionar Area Fecha inicio – F…" at bounding box center [609, 184] width 908 height 105
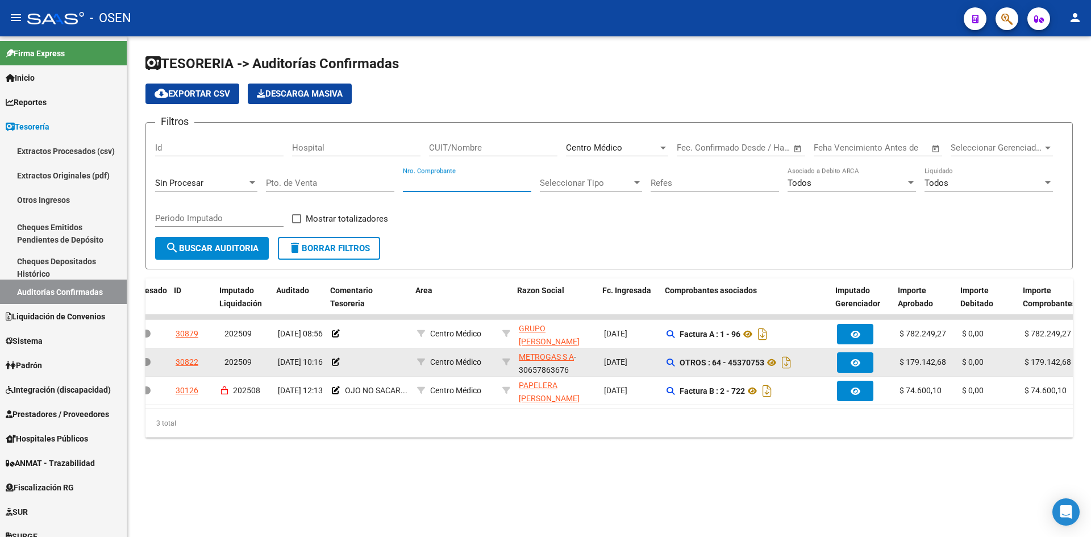
scroll to position [0, 20]
click at [335, 358] on icon at bounding box center [335, 362] width 8 height 8
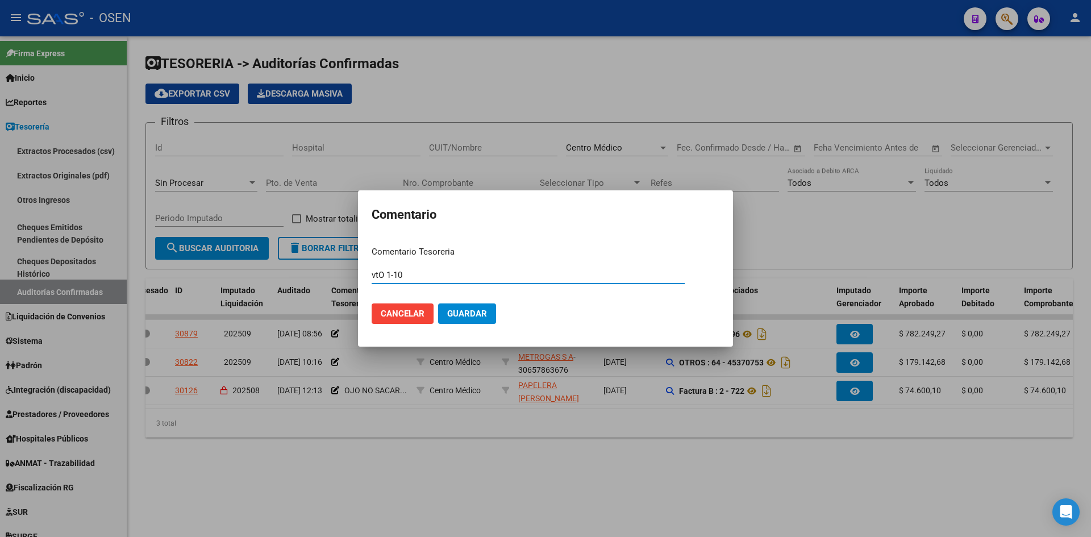
type input "vtO 1-10"
click at [438, 303] on button "Guardar" at bounding box center [467, 313] width 58 height 20
